Goal: Task Accomplishment & Management: Use online tool/utility

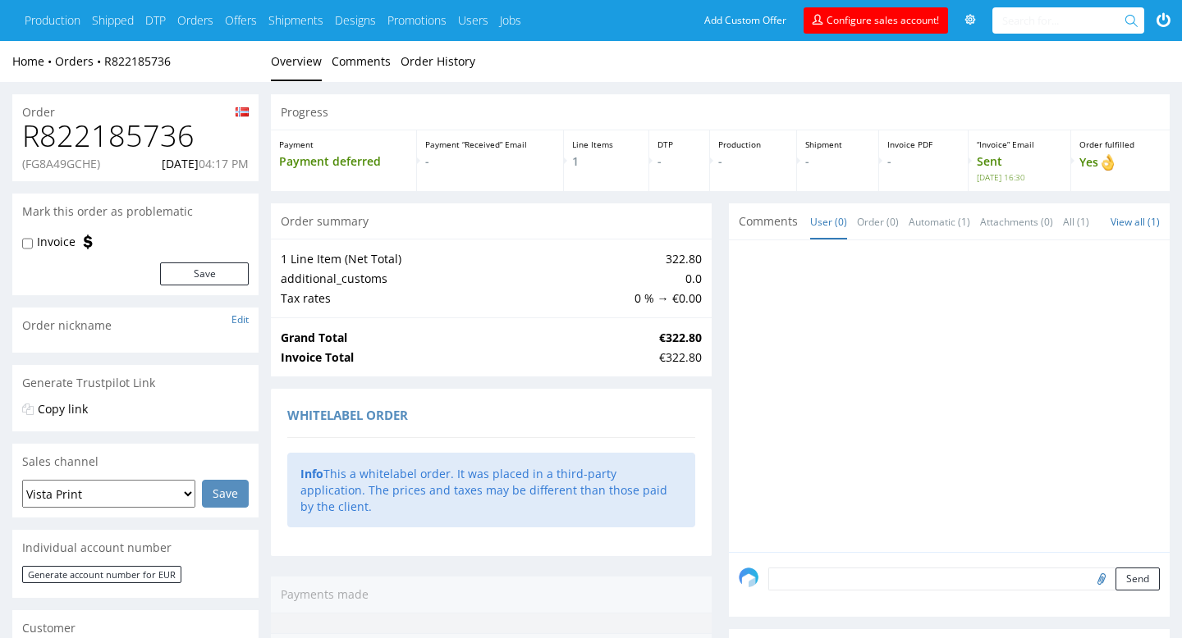
click at [64, 162] on p "(FG8A49GCHE)" at bounding box center [61, 164] width 78 height 16
copy p "FG8A49GCHE"
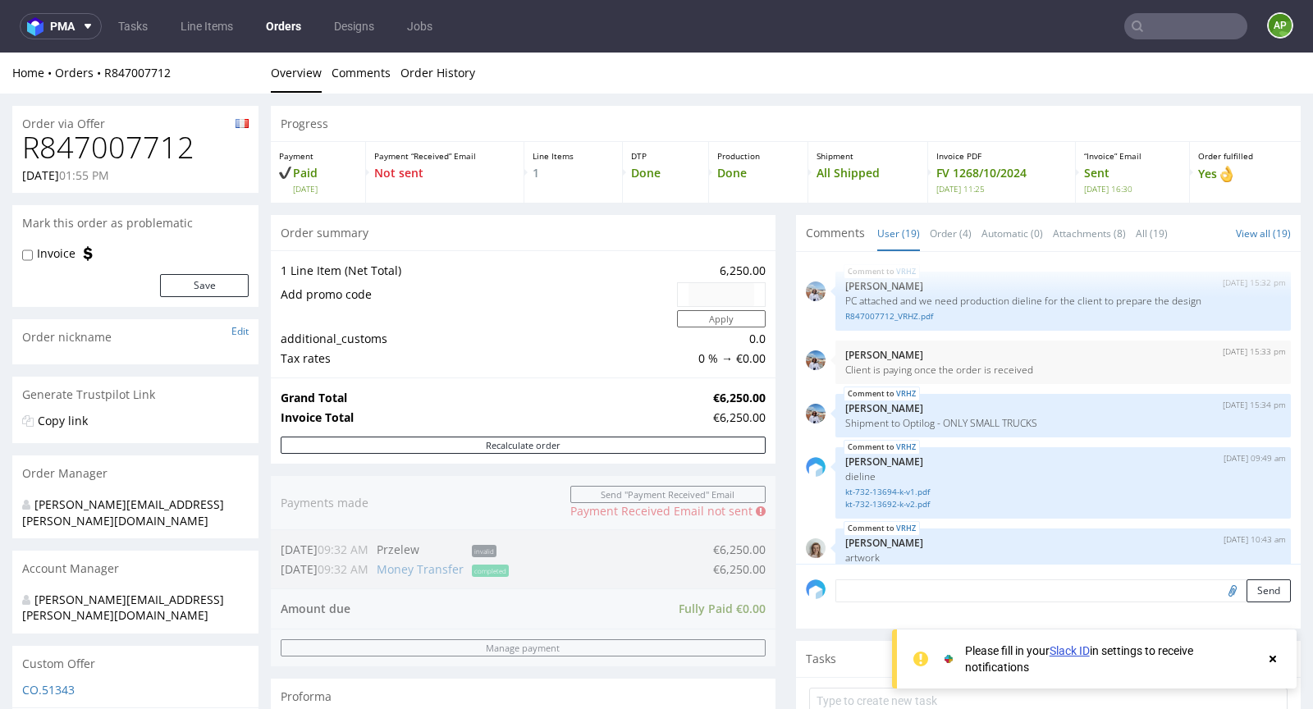
scroll to position [1198, 0]
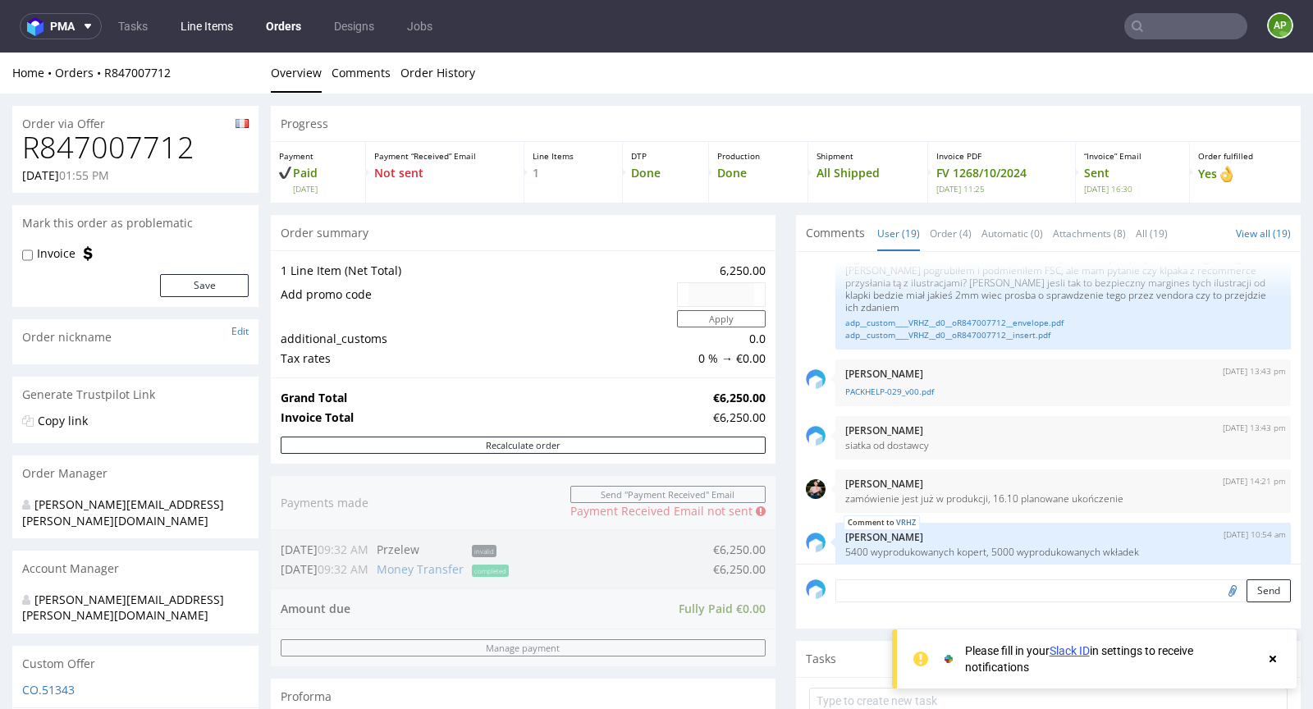
click at [215, 35] on link "Line Items" at bounding box center [207, 26] width 72 height 26
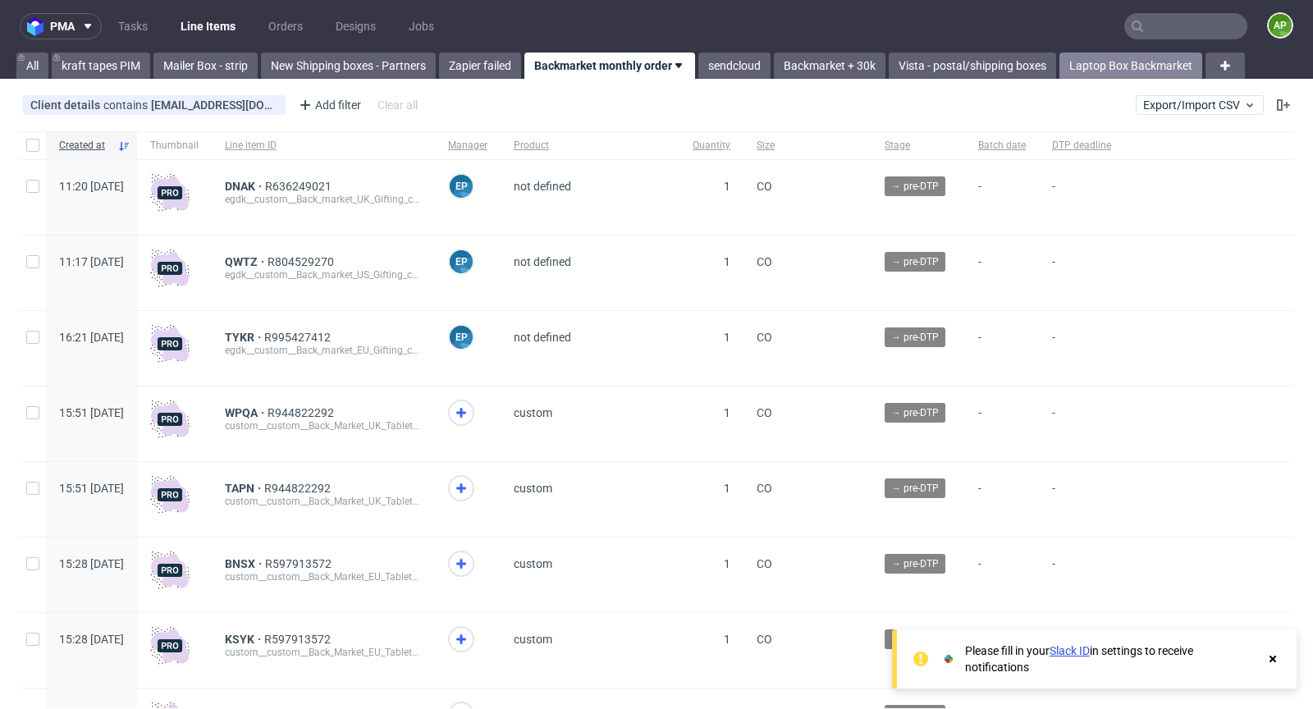
click at [1083, 71] on link "Laptop Box Backmarket" at bounding box center [1130, 66] width 143 height 26
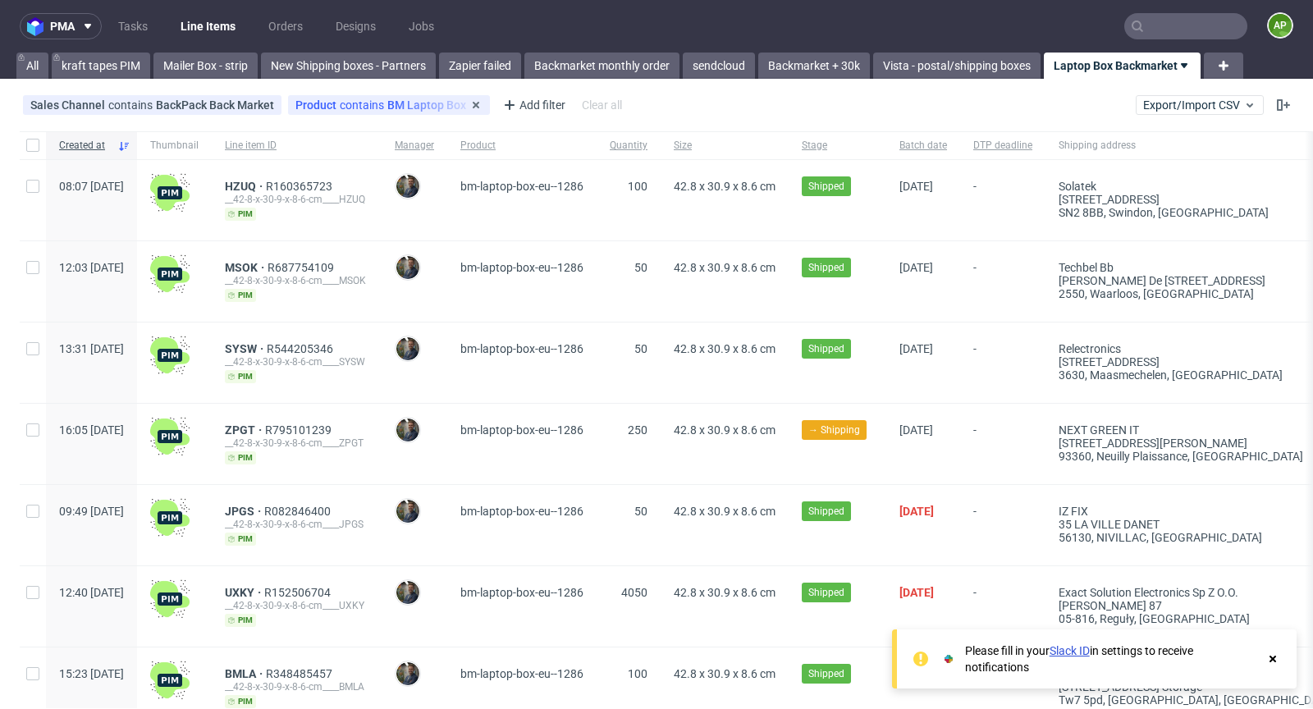
click at [321, 114] on div "Product contains BM Laptop Box EU" at bounding box center [389, 105] width 202 height 20
click at [333, 108] on span "Product" at bounding box center [317, 104] width 44 height 13
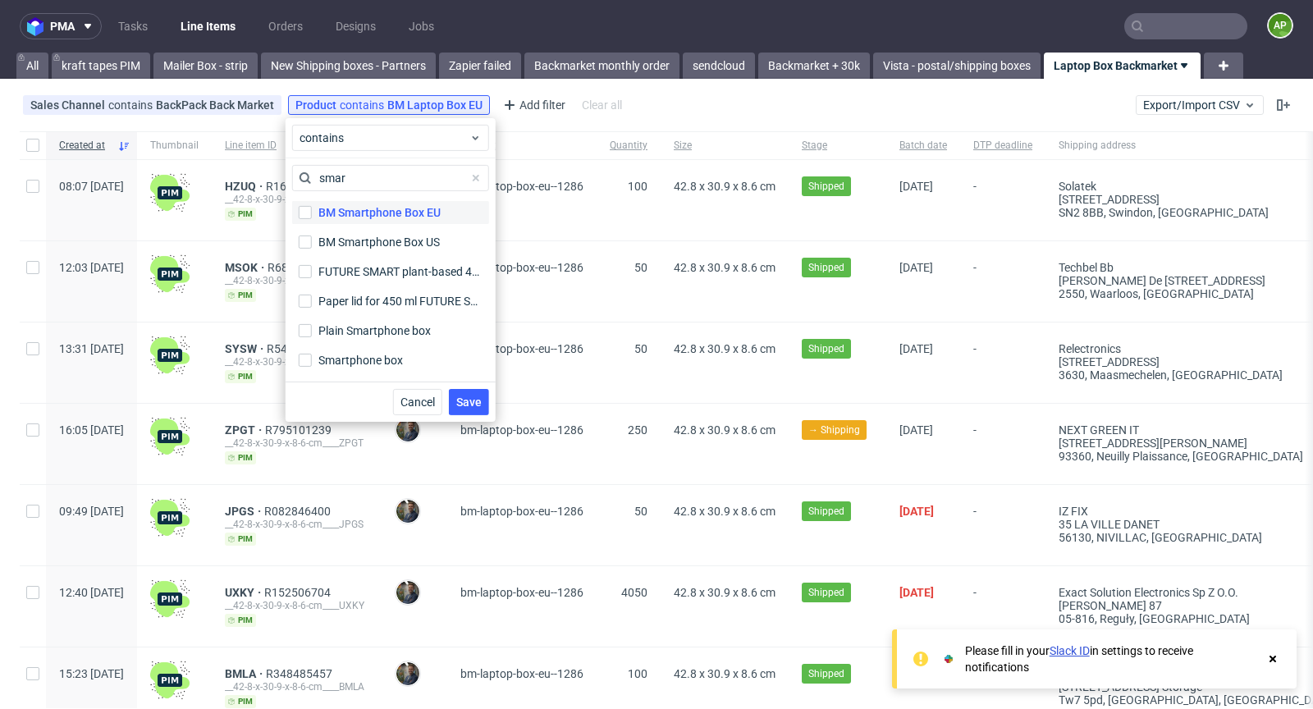
type input "smar"
click at [365, 217] on div "BM Smartphone Box EU" at bounding box center [379, 212] width 122 height 16
click at [312, 217] on input "BM Smartphone Box EU" at bounding box center [305, 212] width 13 height 13
checkbox input "true"
click at [467, 400] on span "Save" at bounding box center [468, 401] width 25 height 11
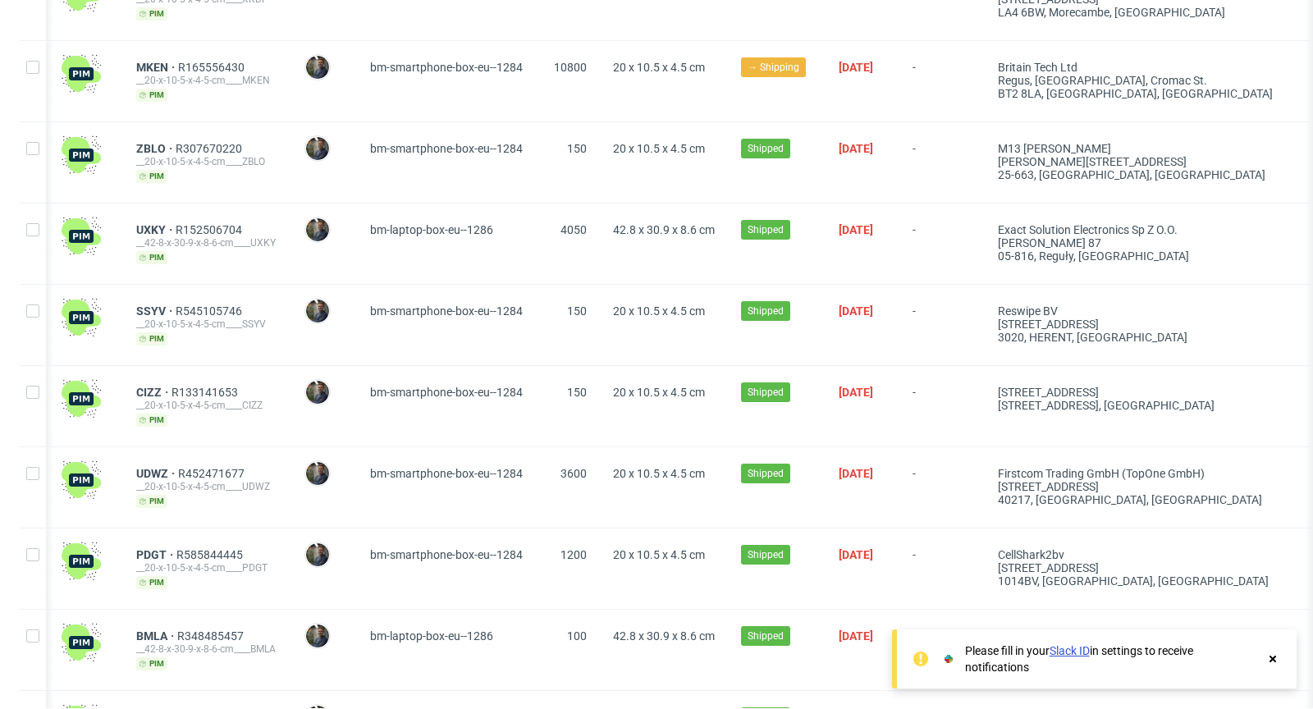
scroll to position [1956, 0]
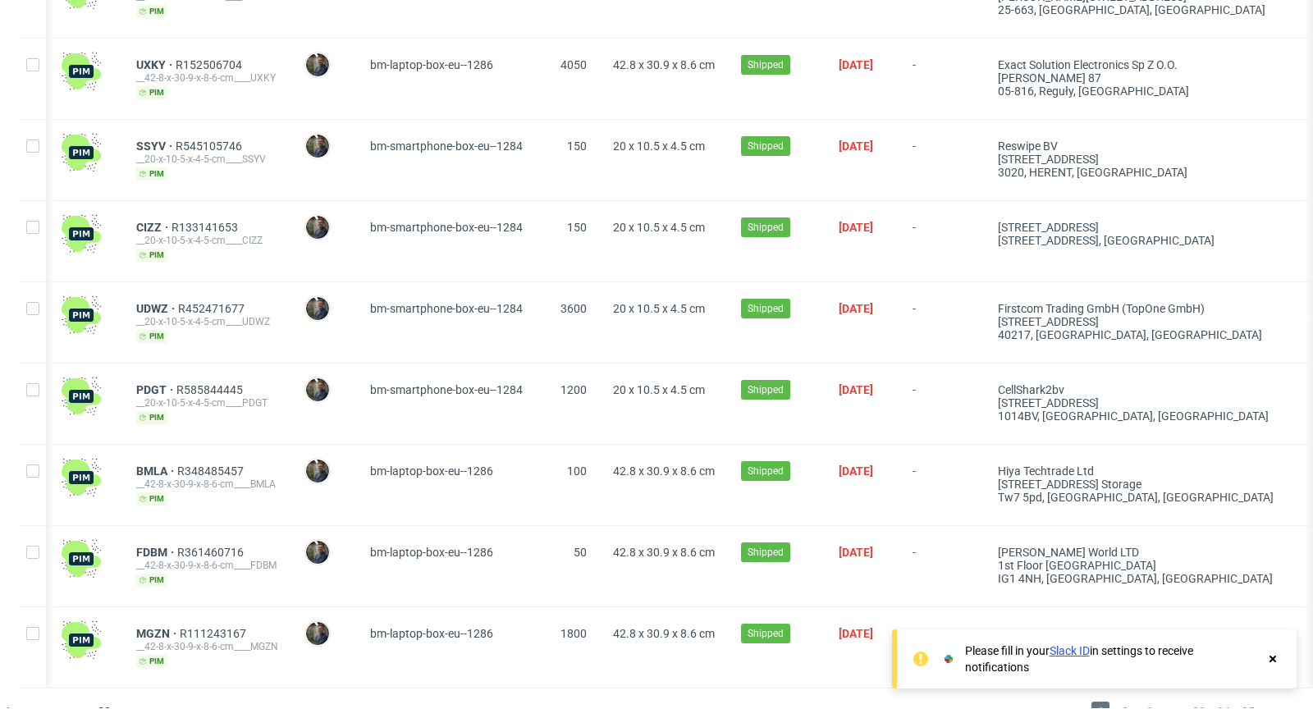
click at [1274, 660] on use at bounding box center [1273, 659] width 7 height 7
click at [1116, 702] on span "2" at bounding box center [1125, 712] width 18 height 20
